Goal: Task Accomplishment & Management: Manage account settings

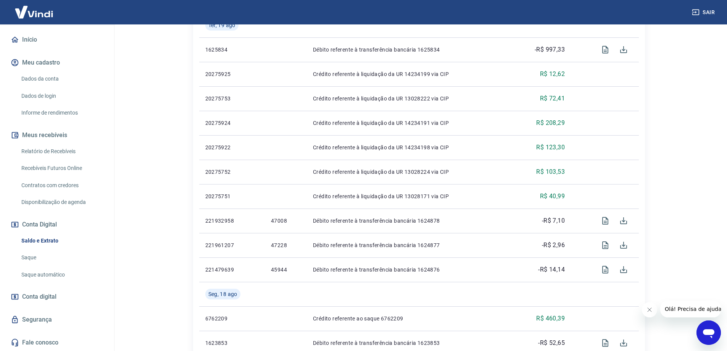
scroll to position [229, 0]
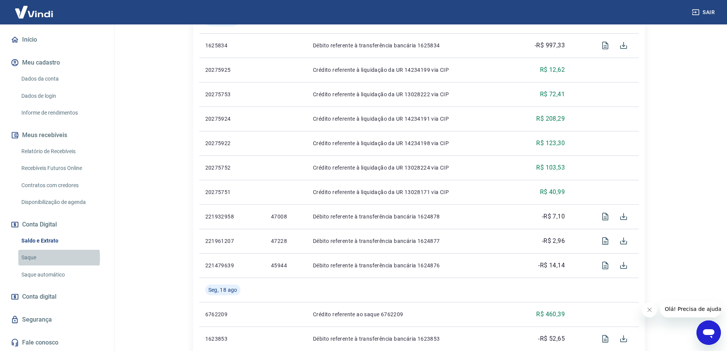
click at [30, 258] on link "Saque" at bounding box center [61, 258] width 87 height 16
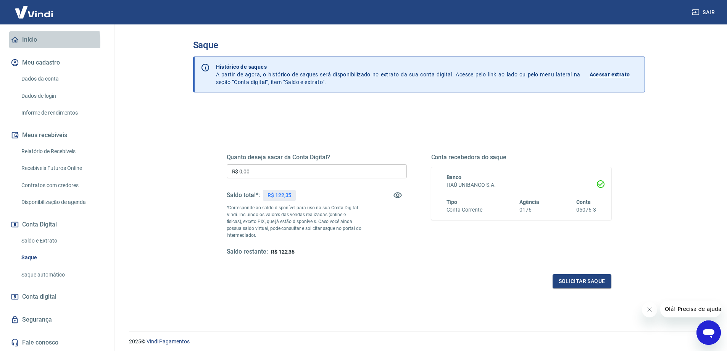
click at [24, 43] on link "Início" at bounding box center [57, 39] width 96 height 17
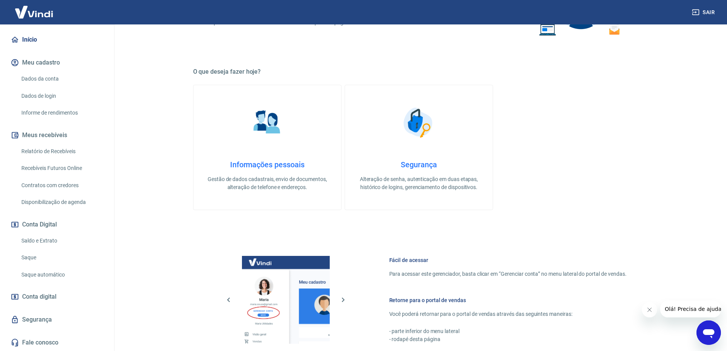
scroll to position [244, 0]
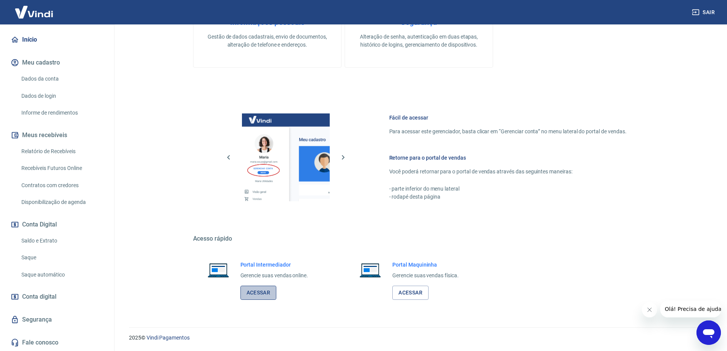
click at [264, 294] on link "Acessar" at bounding box center [259, 293] width 36 height 14
